Goal: Information Seeking & Learning: Learn about a topic

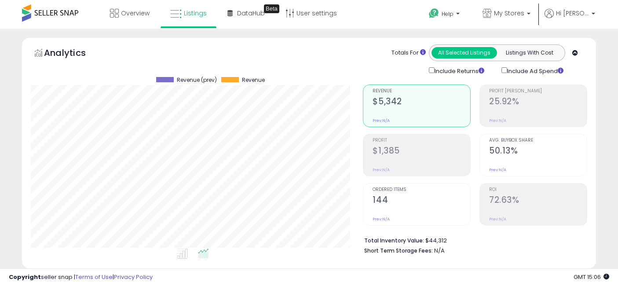
select select "**"
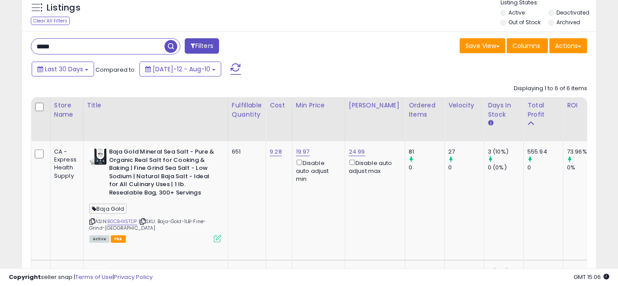
click at [113, 45] on input "*****" at bounding box center [97, 46] width 133 height 15
click at [171, 46] on span "button" at bounding box center [171, 46] width 13 height 13
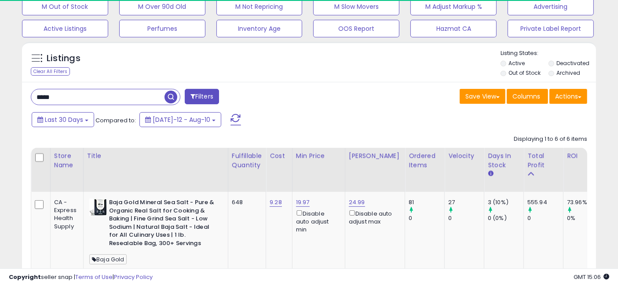
scroll to position [331, 0]
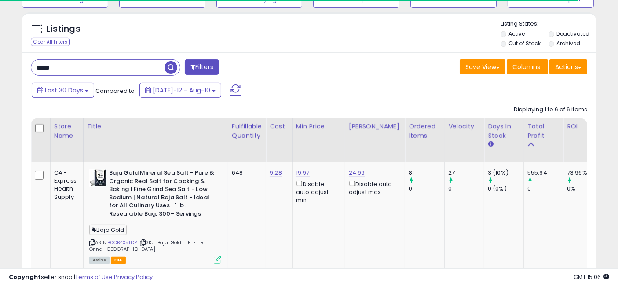
click at [116, 66] on input "*****" at bounding box center [97, 67] width 133 height 15
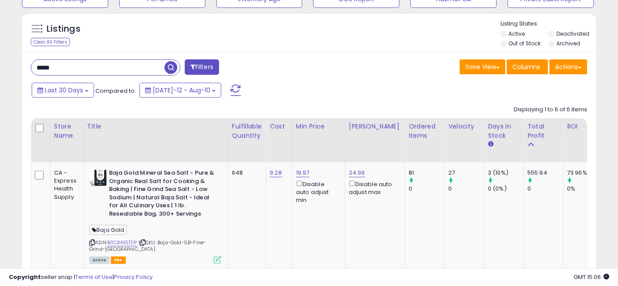
scroll to position [180, 332]
paste input "**********"
type input "**********"
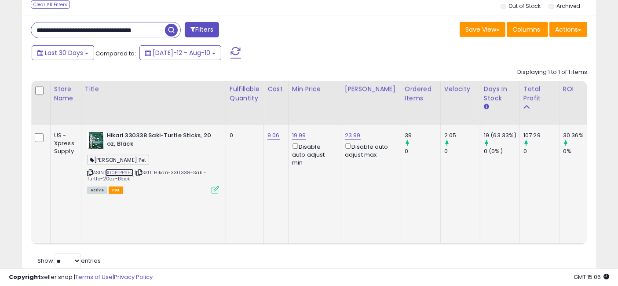
scroll to position [0, 0]
click at [123, 172] on link "B00P1PPSE2" at bounding box center [119, 172] width 29 height 7
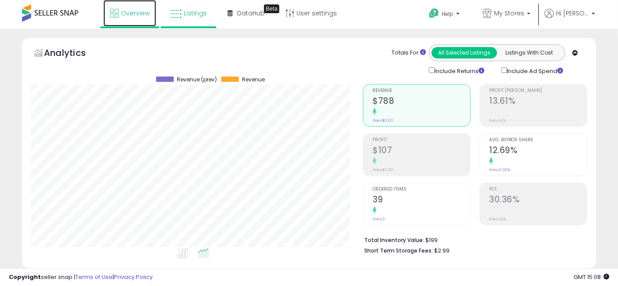
click at [122, 12] on span "Overview" at bounding box center [135, 13] width 29 height 9
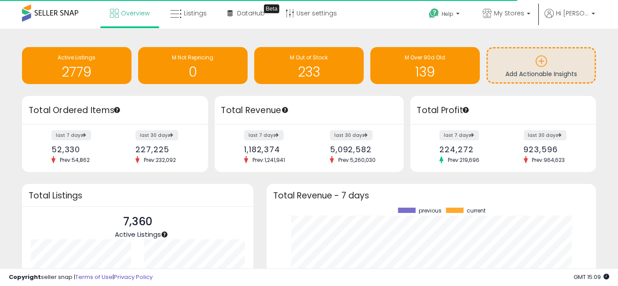
scroll to position [88, 113]
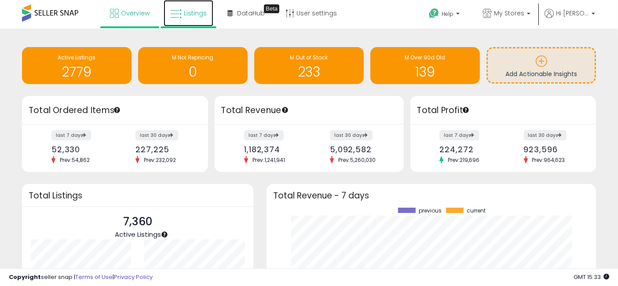
click at [196, 15] on span "Listings" at bounding box center [195, 13] width 23 height 9
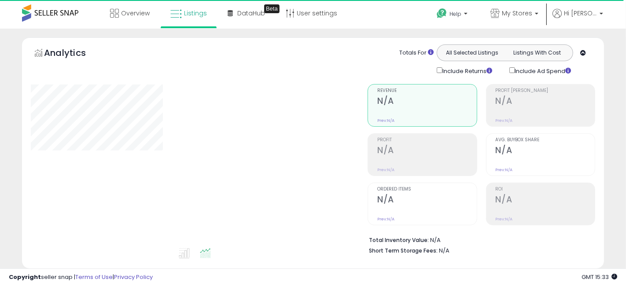
select select "**"
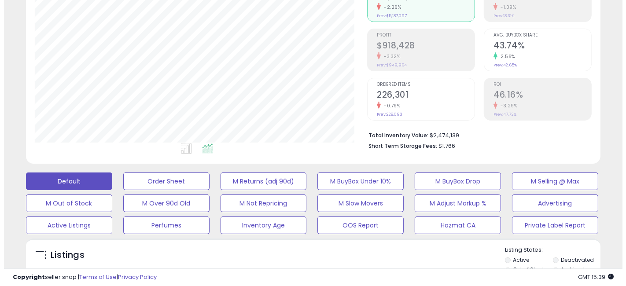
scroll to position [244, 0]
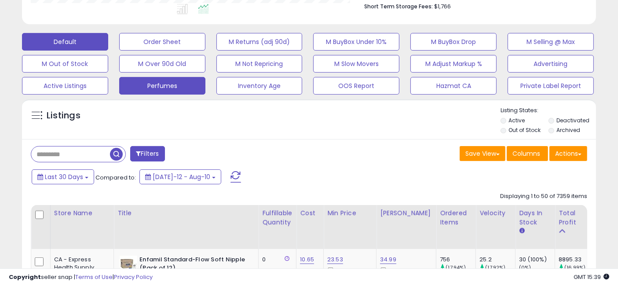
click at [161, 84] on button "Perfumes" at bounding box center [162, 86] width 86 height 18
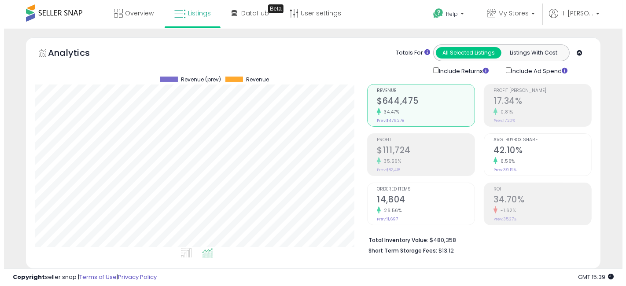
scroll to position [180, 332]
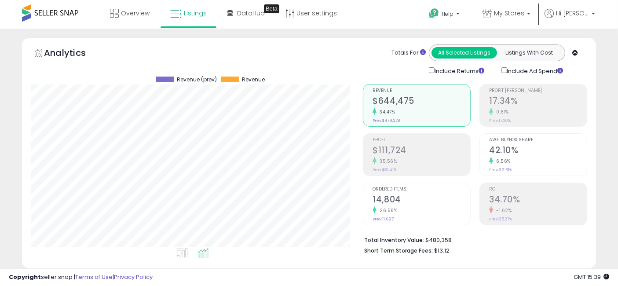
click at [432, 170] on div "Profit $111,724 35.56% Prev: $82,418" at bounding box center [422, 154] width 98 height 40
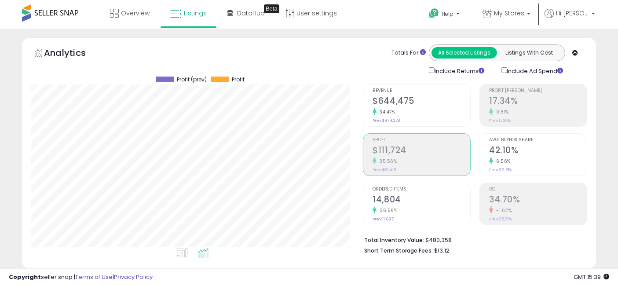
click at [546, 101] on h2 "17.34%" at bounding box center [538, 102] width 98 height 12
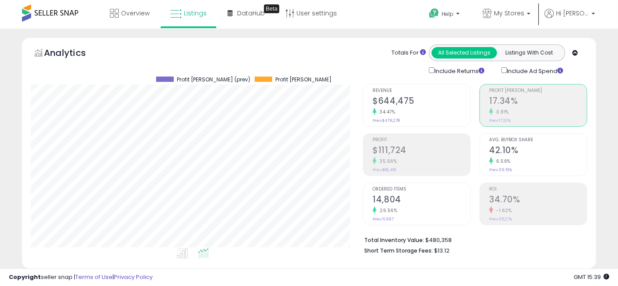
click at [519, 150] on h2 "42.10%" at bounding box center [538, 151] width 98 height 12
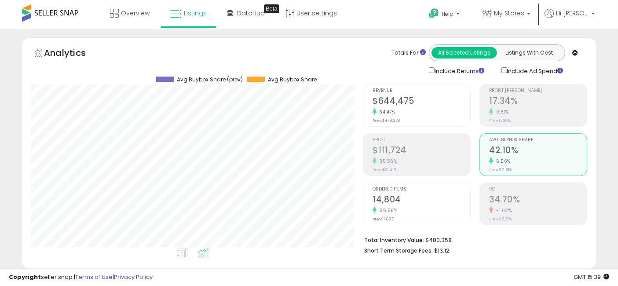
scroll to position [439787, 439634]
click at [402, 111] on div "34.47%" at bounding box center [422, 112] width 98 height 8
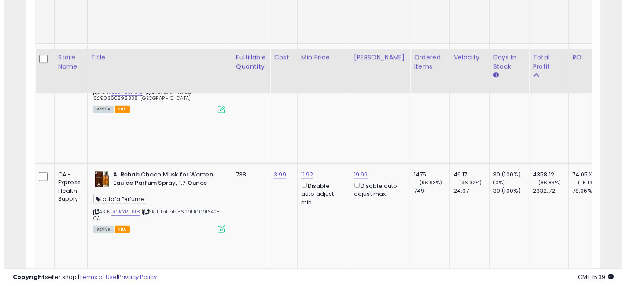
scroll to position [978, 0]
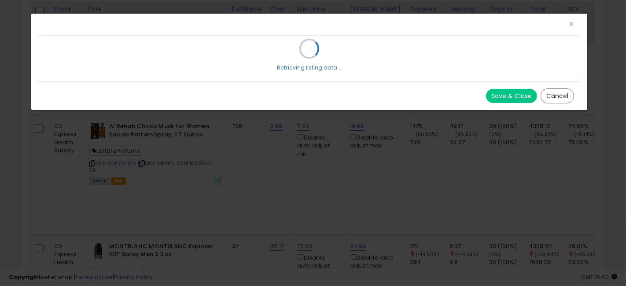
scroll to position [180, 337]
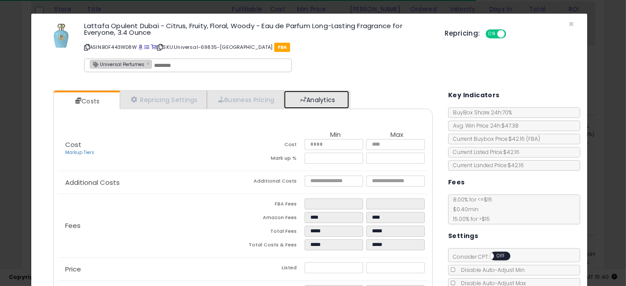
click at [326, 101] on link "Analytics" at bounding box center [316, 100] width 65 height 18
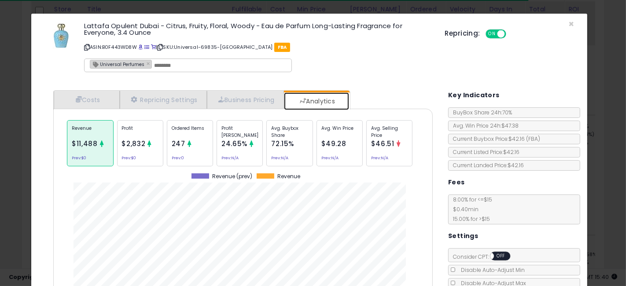
scroll to position [270, 392]
click at [282, 135] on p "Avg. Buybox Share" at bounding box center [289, 131] width 37 height 13
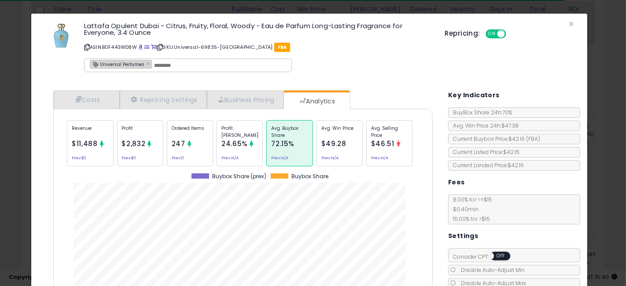
click at [337, 146] on span "$49.28" at bounding box center [333, 143] width 25 height 9
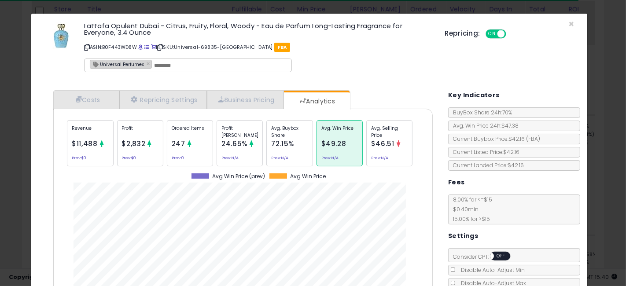
click at [385, 146] on span "$46.51" at bounding box center [382, 143] width 23 height 9
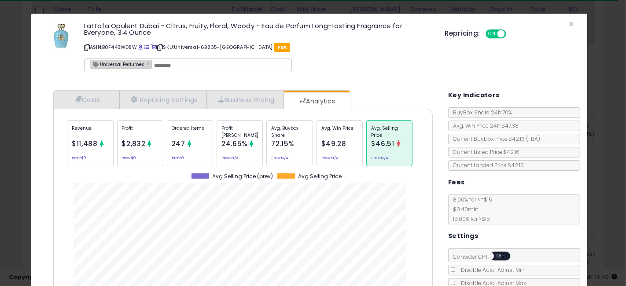
click at [0, 175] on div "× Close Lattafa Opulent Dubai - Citrus, Fruity, Floral, Woody - Eau de Parfum L…" at bounding box center [313, 143] width 626 height 286
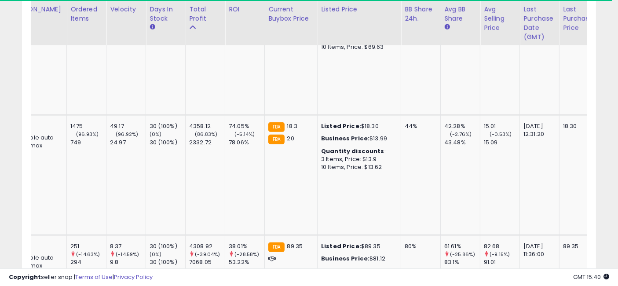
scroll to position [0, 0]
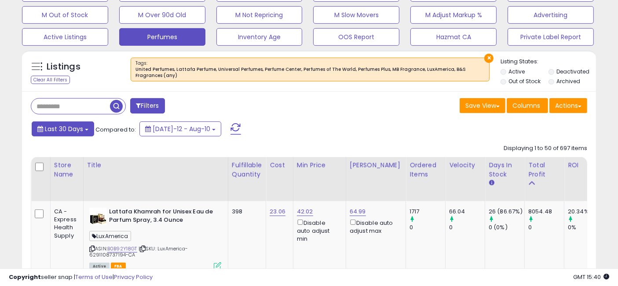
click at [62, 128] on span "Last 30 Days" at bounding box center [64, 129] width 38 height 9
click at [0, 0] on li "Last 7 Days" at bounding box center [0, 0] width 0 height 0
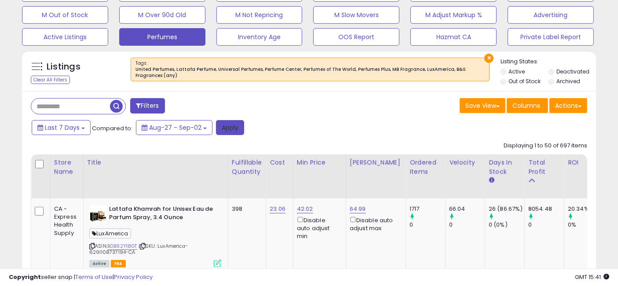
click at [228, 125] on button "Apply" at bounding box center [230, 127] width 28 height 15
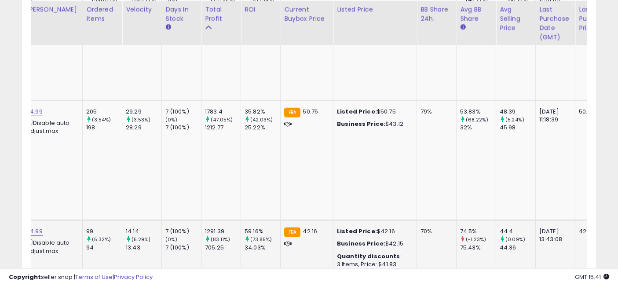
drag, startPoint x: 249, startPoint y: 168, endPoint x: 319, endPoint y: 169, distance: 70.8
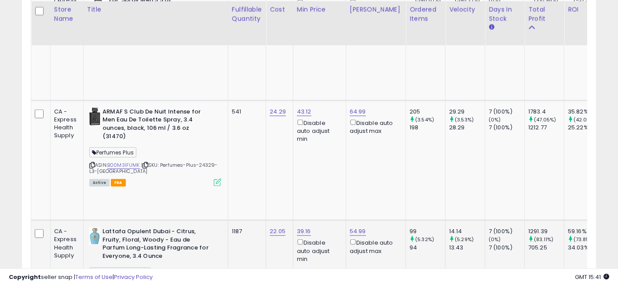
drag, startPoint x: 393, startPoint y: 179, endPoint x: 270, endPoint y: 183, distance: 123.7
click at [130, 282] on link "B0F443WD8W" at bounding box center [124, 285] width 35 height 7
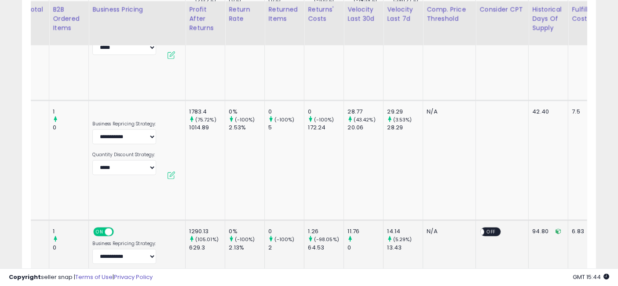
scroll to position [0, 1594]
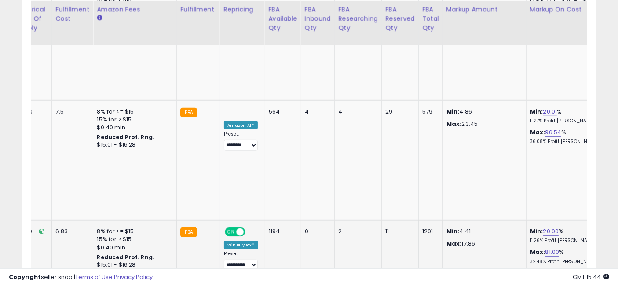
drag, startPoint x: 244, startPoint y: 168, endPoint x: 460, endPoint y: 176, distance: 216.2
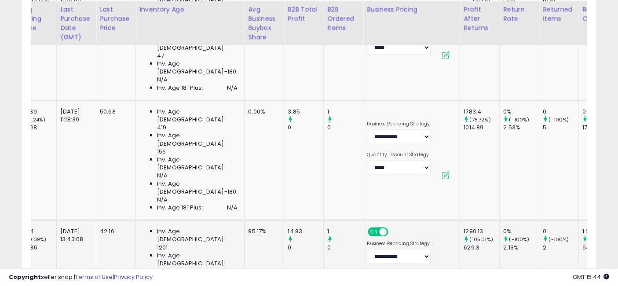
scroll to position [0, 0]
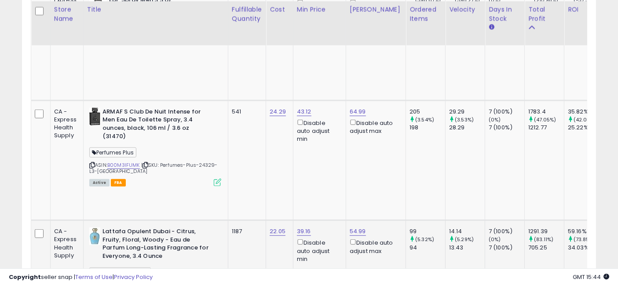
drag, startPoint x: 495, startPoint y: 179, endPoint x: 236, endPoint y: 173, distance: 258.8
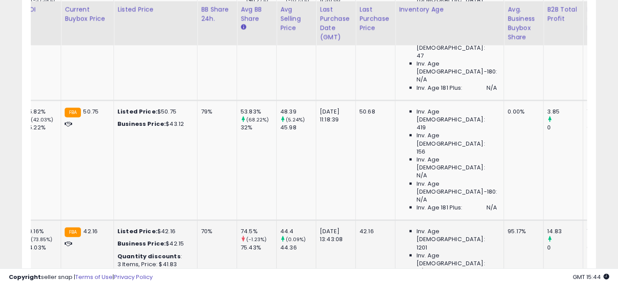
scroll to position [0, 1594]
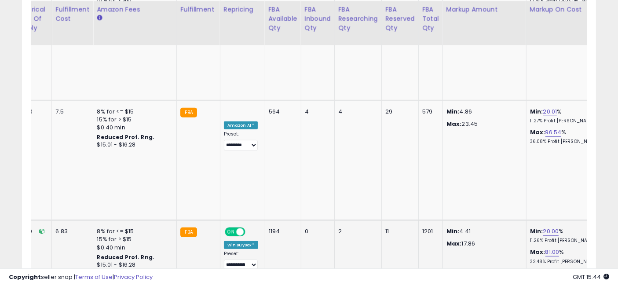
drag, startPoint x: 304, startPoint y: 186, endPoint x: 542, endPoint y: 176, distance: 238.2
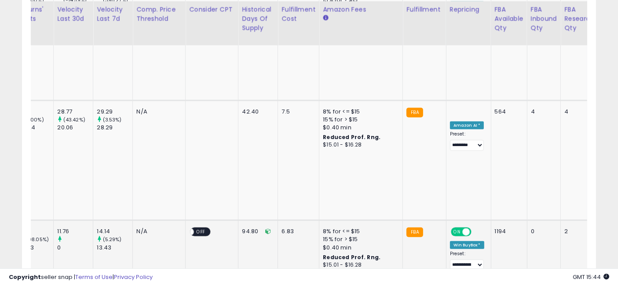
scroll to position [0, 0]
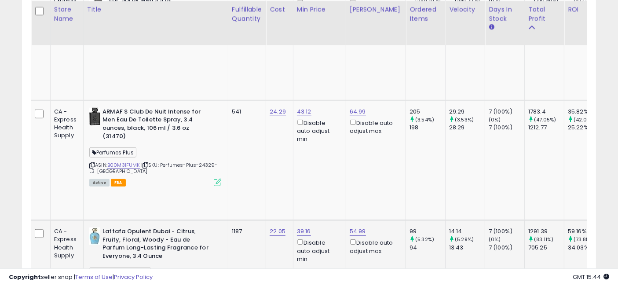
drag, startPoint x: 488, startPoint y: 175, endPoint x: 282, endPoint y: 158, distance: 206.6
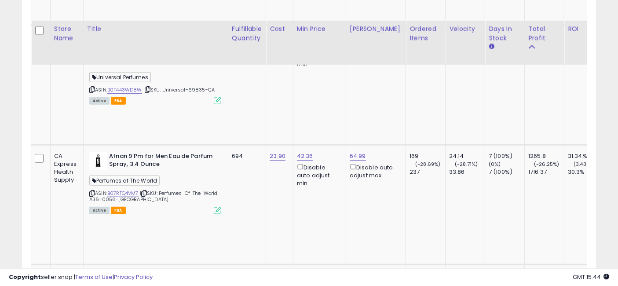
scroll to position [877, 0]
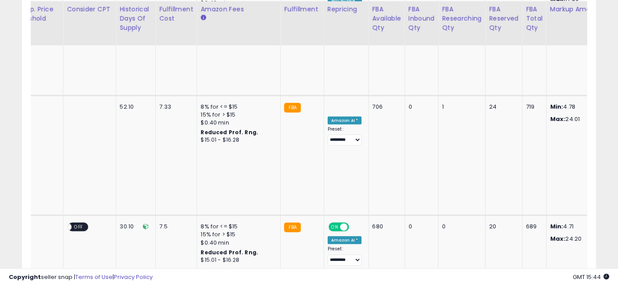
scroll to position [0, 1579]
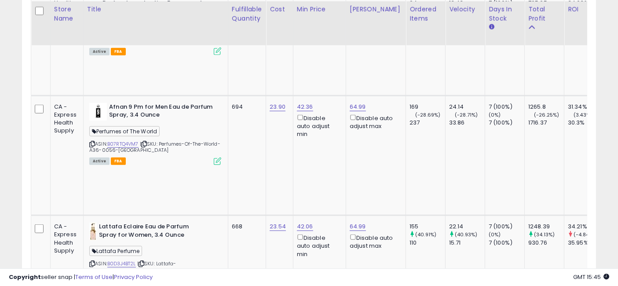
drag, startPoint x: 122, startPoint y: 190, endPoint x: 103, endPoint y: 148, distance: 46.1
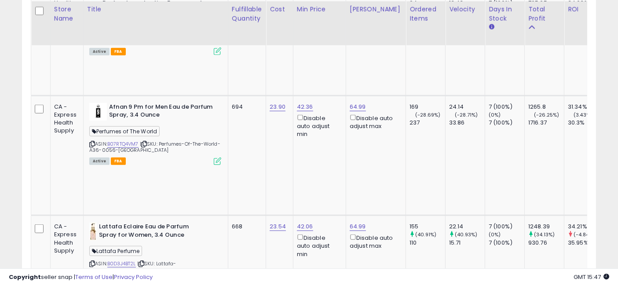
drag, startPoint x: 121, startPoint y: 190, endPoint x: 106, endPoint y: 147, distance: 45.8
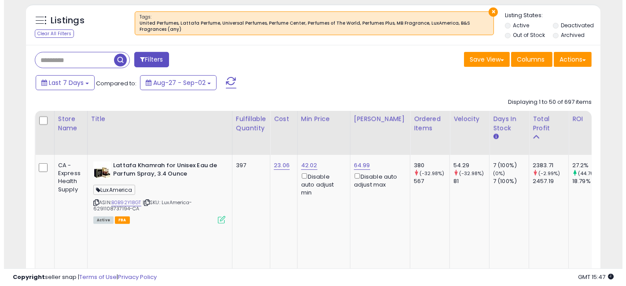
scroll to position [242, 0]
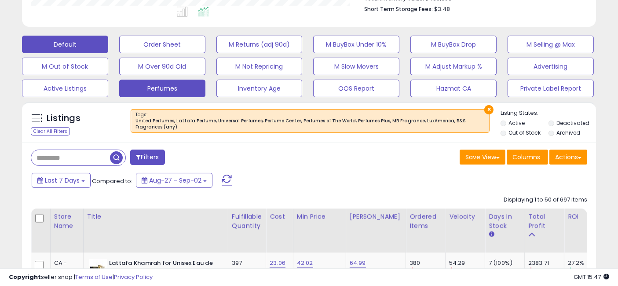
click at [66, 45] on button "Default" at bounding box center [65, 45] width 86 height 18
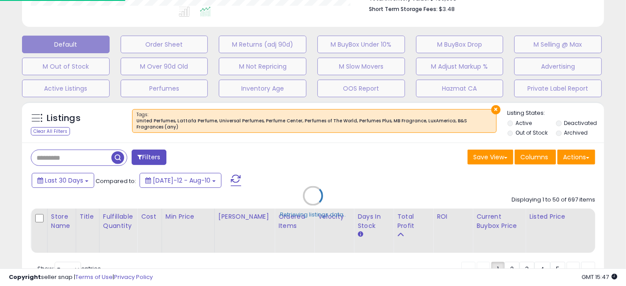
scroll to position [180, 337]
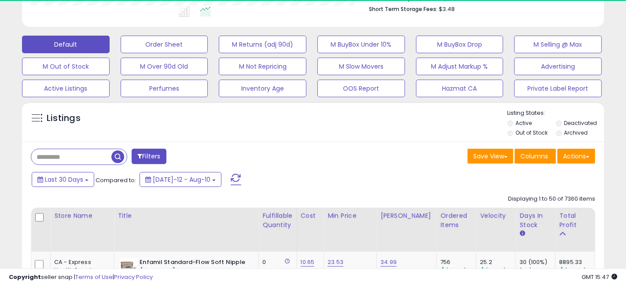
click at [83, 149] on input "text" at bounding box center [71, 156] width 80 height 15
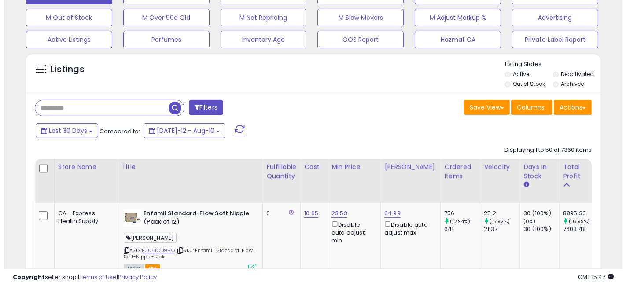
scroll to position [439787, 439634]
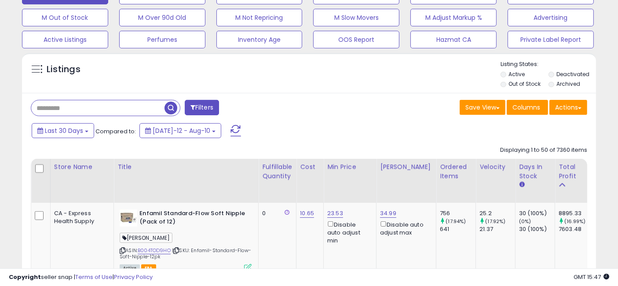
click at [82, 109] on input "text" at bounding box center [97, 107] width 133 height 15
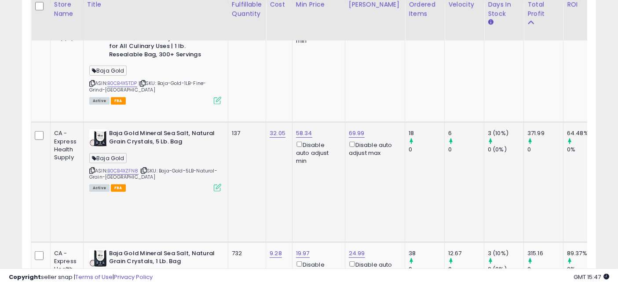
scroll to position [486, 0]
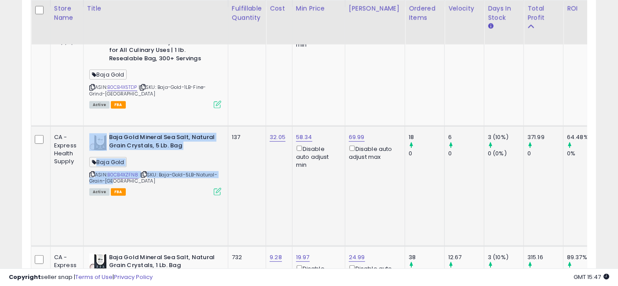
drag, startPoint x: 133, startPoint y: 166, endPoint x: 106, endPoint y: 125, distance: 48.8
click at [106, 133] on div "Baja Gold Mineral Sea Salt, Natural Grain Crystals, 5 Lb. Bag Baja Gold ASIN: B…" at bounding box center [154, 163] width 134 height 61
click at [185, 158] on div "Baja Gold" at bounding box center [155, 164] width 132 height 12
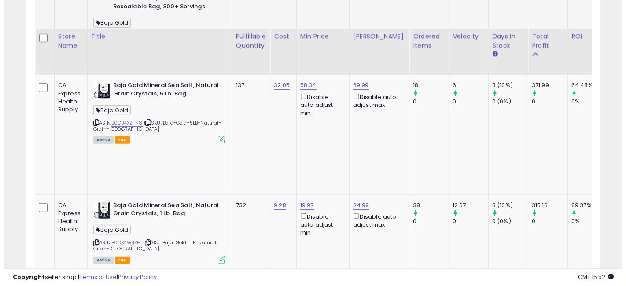
scroll to position [586, 0]
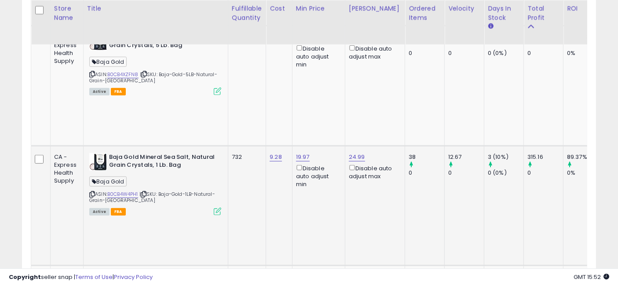
click at [215, 208] on icon at bounding box center [217, 211] width 7 height 7
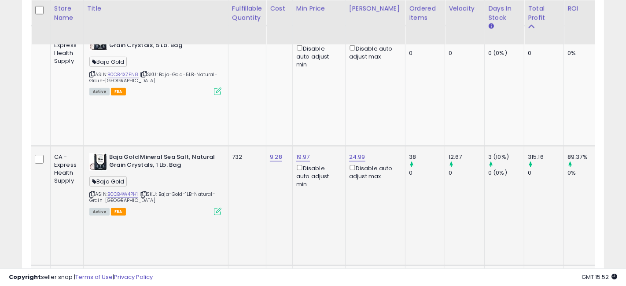
scroll to position [180, 337]
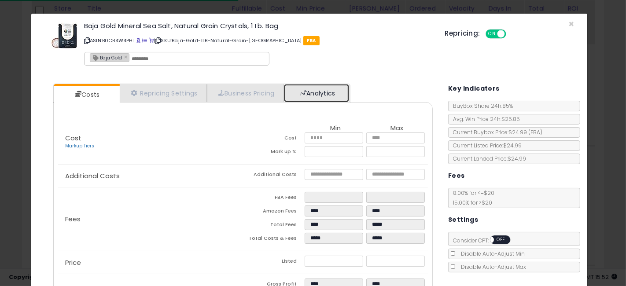
click at [328, 93] on link "Analytics" at bounding box center [316, 93] width 65 height 18
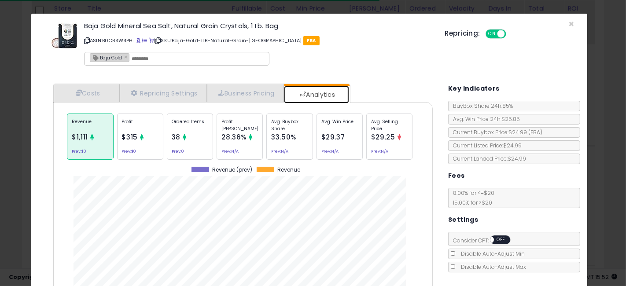
scroll to position [270, 392]
click at [195, 128] on p "Ordered Items" at bounding box center [190, 124] width 37 height 13
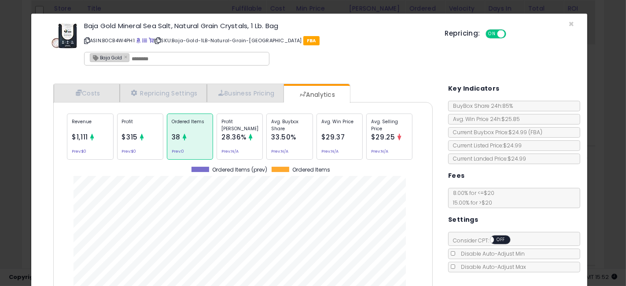
click at [0, 152] on div "× Close Baja Gold Mineral Sea Salt, Natural Grain Crystals, 1 Lb. Bag ASIN: B0C…" at bounding box center [313, 143] width 626 height 286
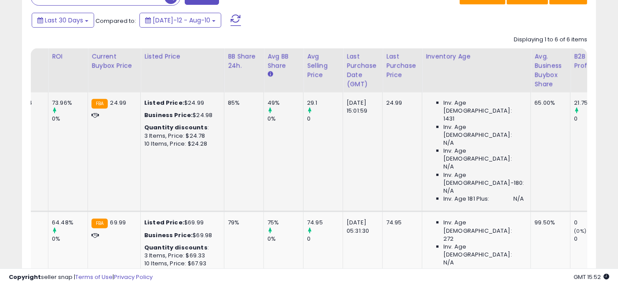
scroll to position [0, 1591]
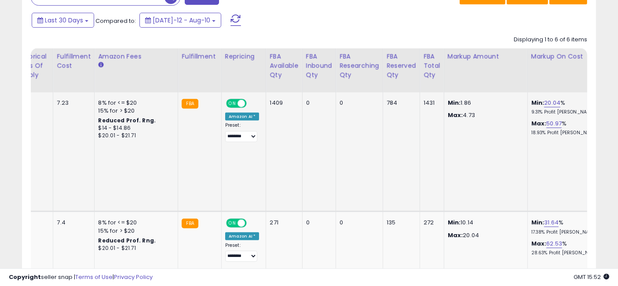
drag, startPoint x: 228, startPoint y: 156, endPoint x: 435, endPoint y: 174, distance: 207.5
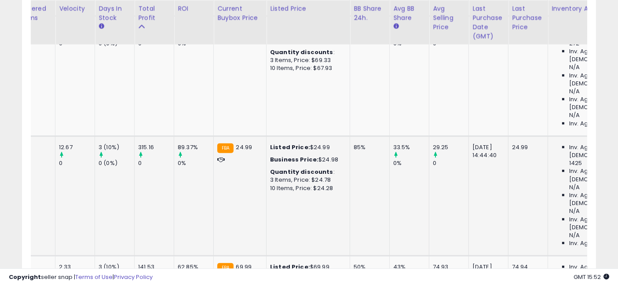
scroll to position [0, 0]
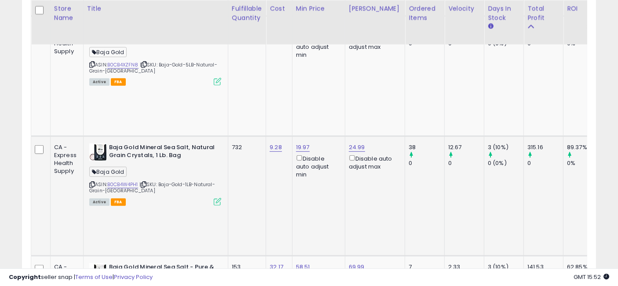
drag, startPoint x: 455, startPoint y: 150, endPoint x: 262, endPoint y: 125, distance: 194.8
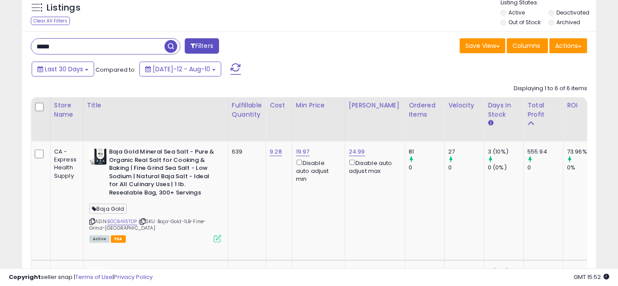
scroll to position [303, 0]
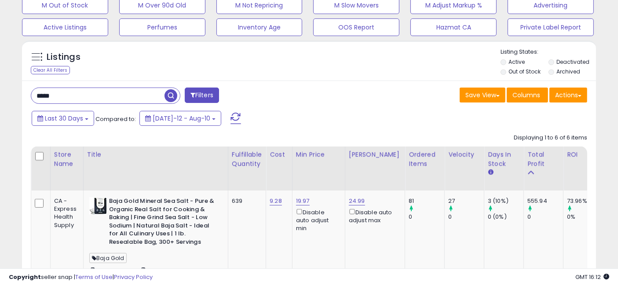
click at [108, 95] on input "*****" at bounding box center [97, 95] width 133 height 15
paste input "*****"
type input "**********"
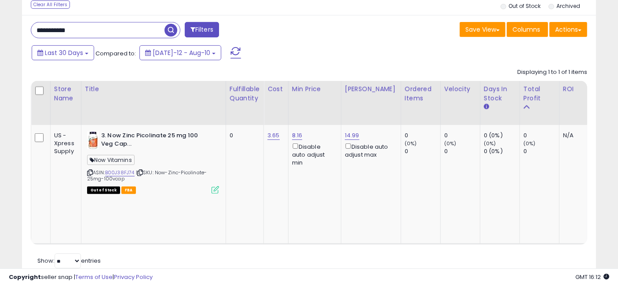
scroll to position [180, 332]
